Goal: Obtain resource: Download file/media

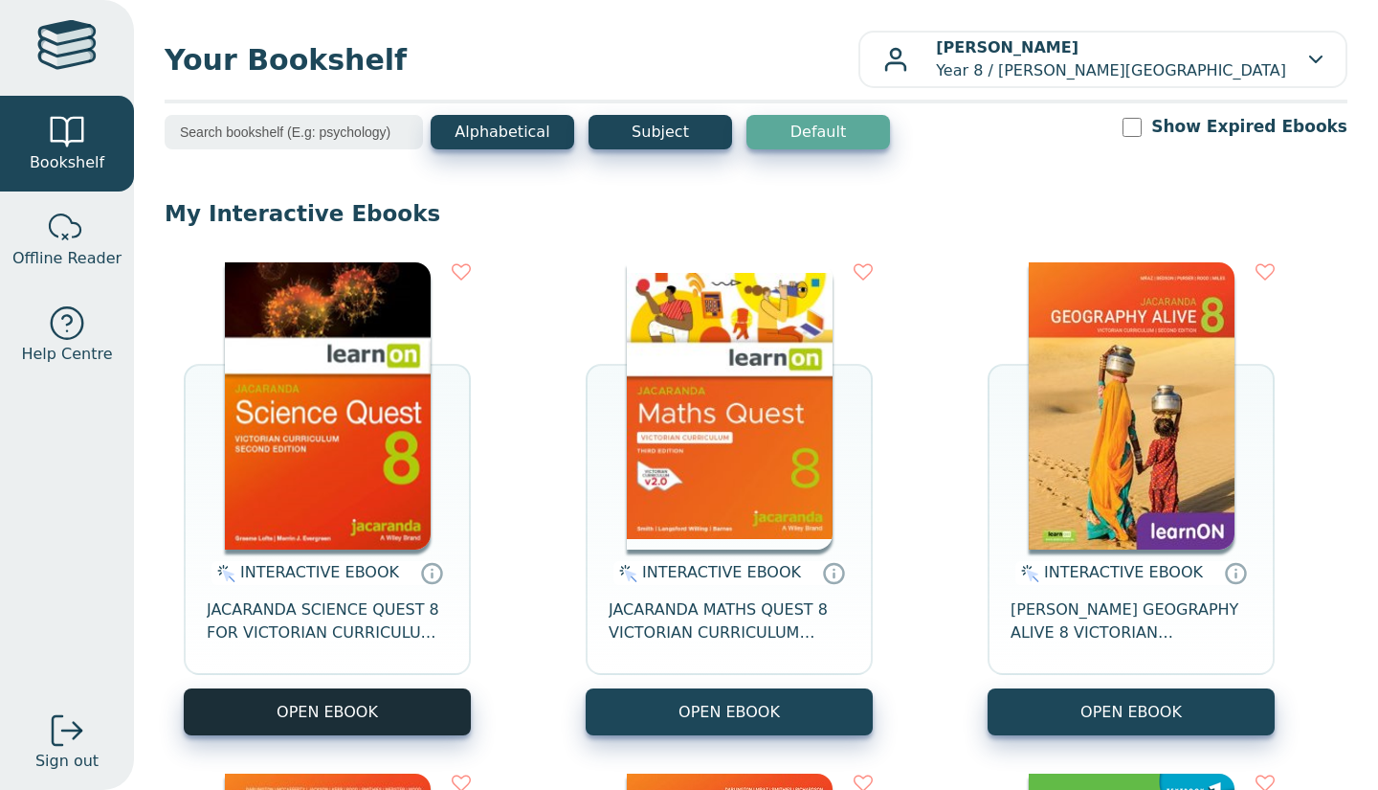
click at [352, 705] on button "OPEN EBOOK" at bounding box center [327, 711] width 287 height 47
